Goal: Navigation & Orientation: Find specific page/section

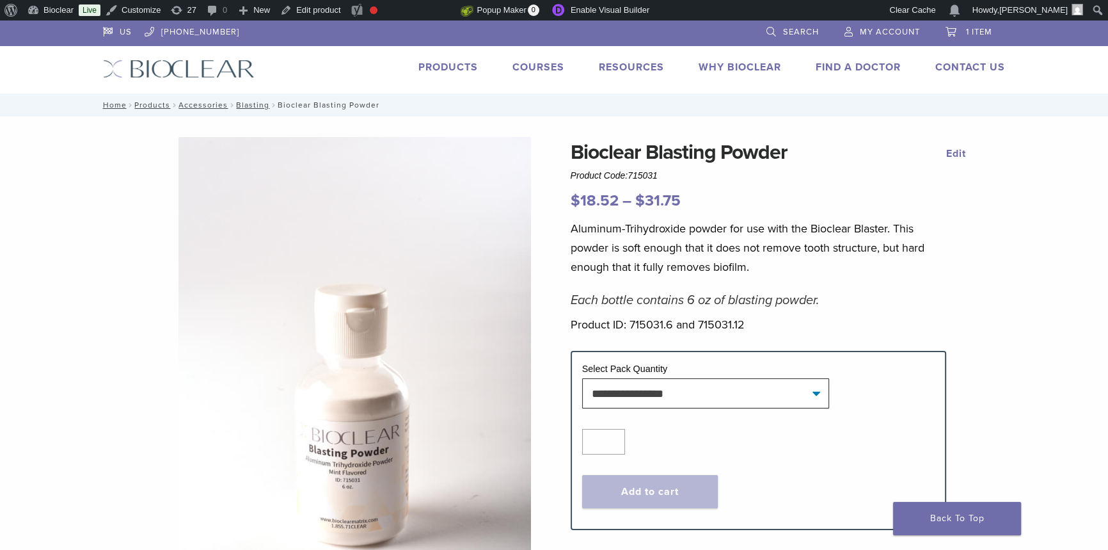
click at [443, 64] on link "Products" at bounding box center [448, 67] width 60 height 13
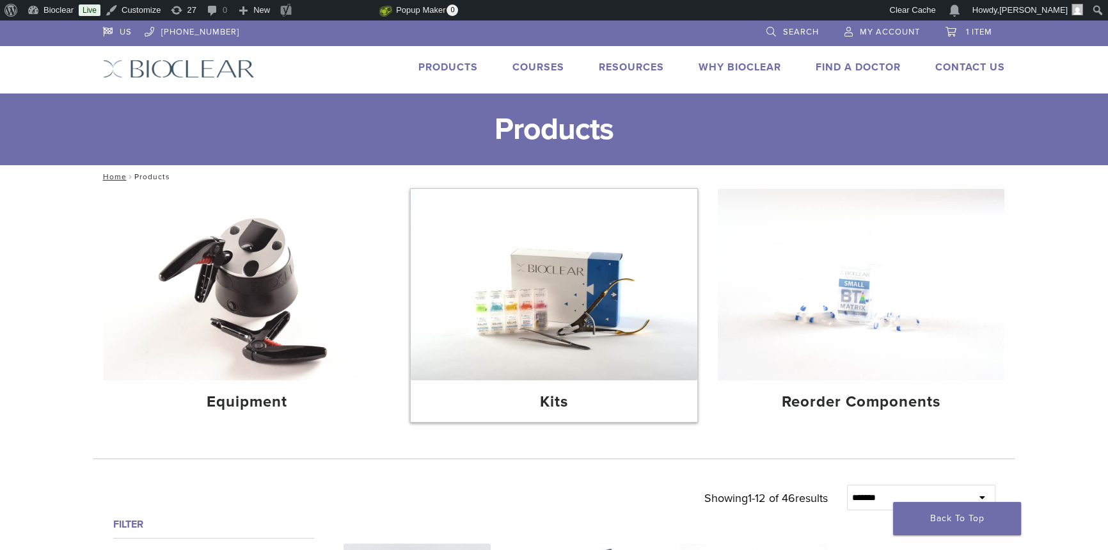
click at [554, 255] on img at bounding box center [554, 284] width 287 height 191
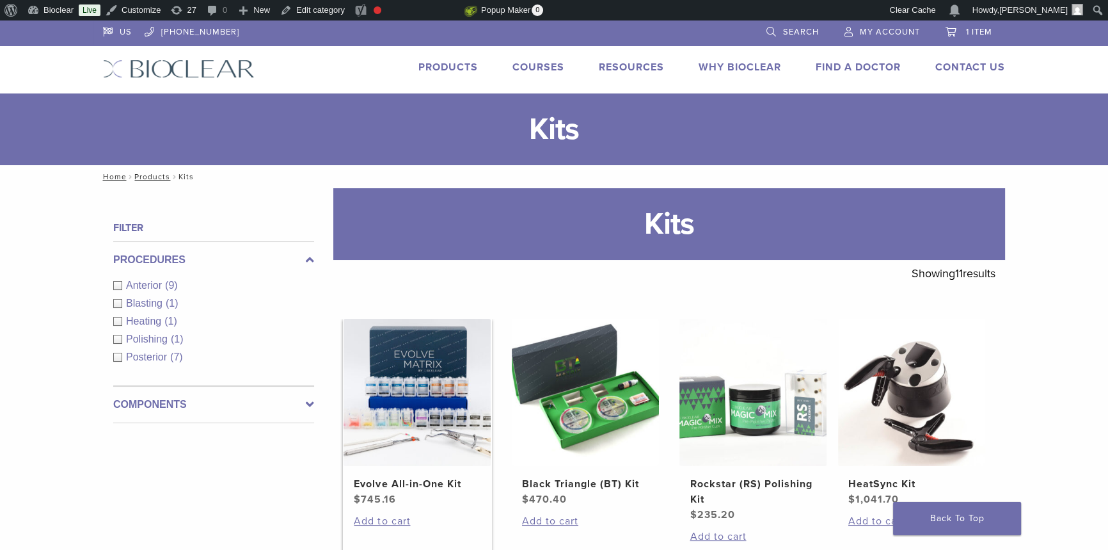
click at [437, 395] on img at bounding box center [417, 392] width 147 height 147
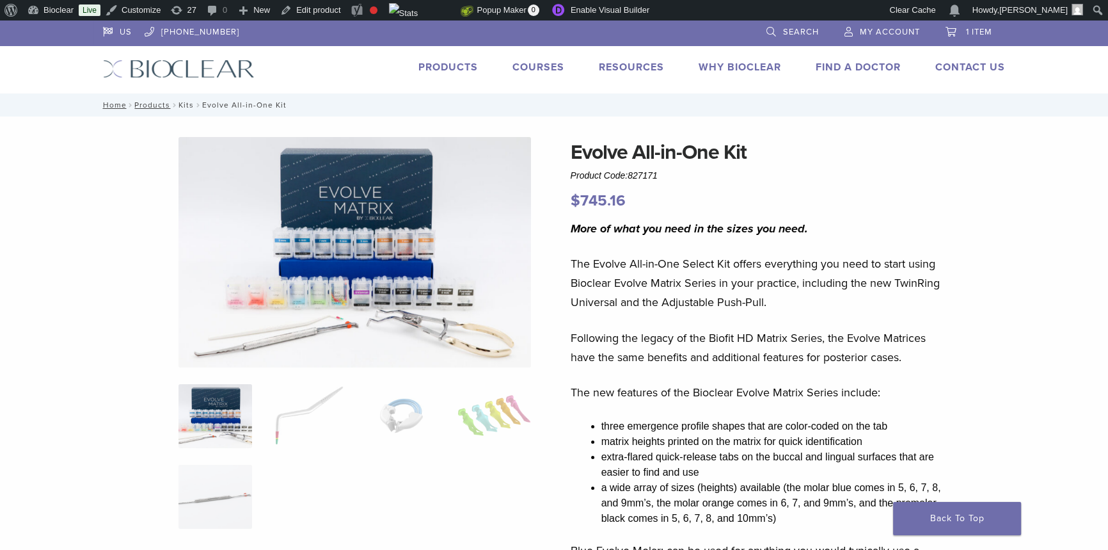
click at [179, 102] on link "Kits" at bounding box center [186, 104] width 15 height 9
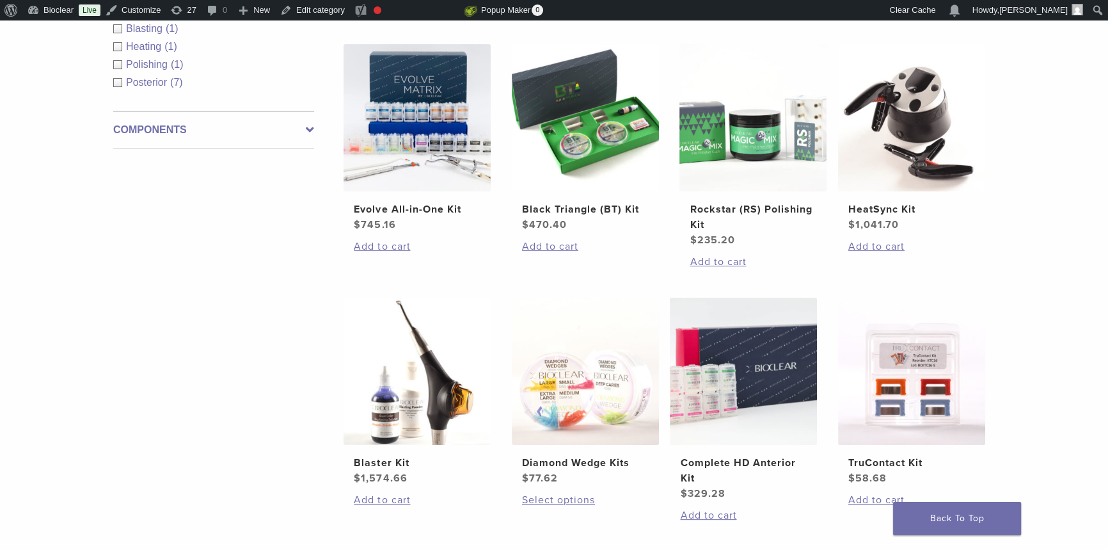
scroll to position [290, 0]
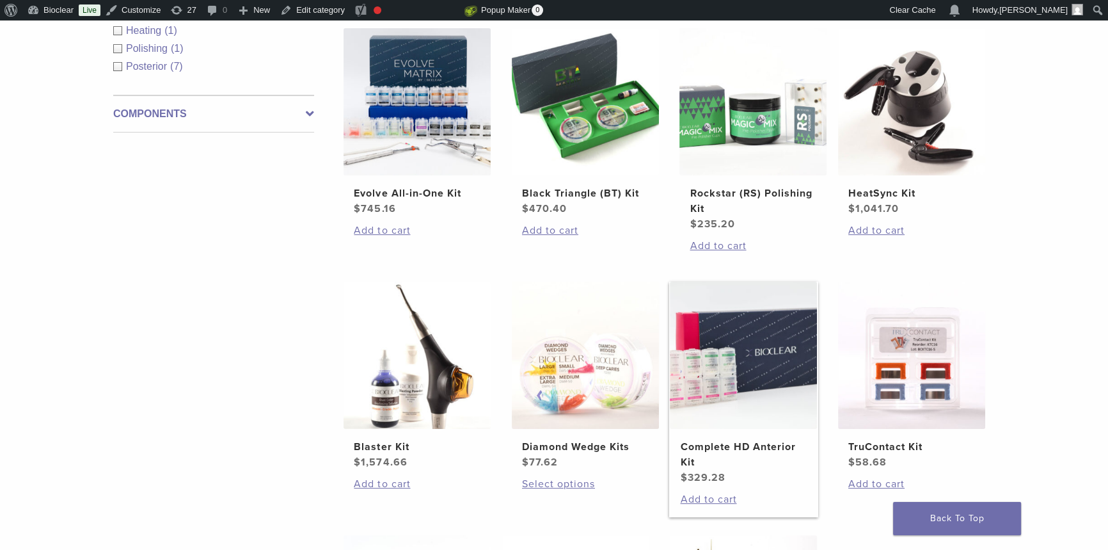
click at [725, 446] on h2 "Complete HD Anterior Kit" at bounding box center [743, 454] width 127 height 31
